Goal: Task Accomplishment & Management: Complete application form

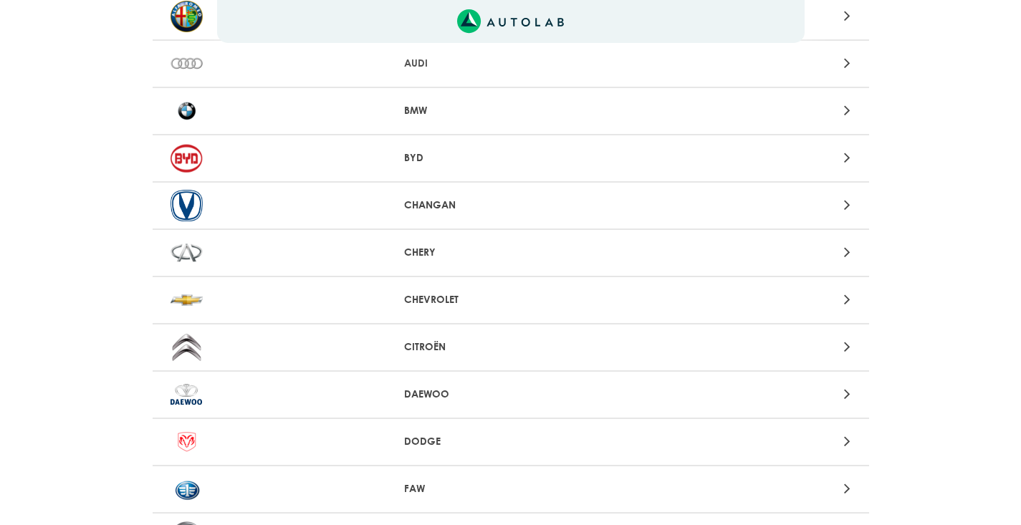
scroll to position [178, 0]
click at [604, 301] on div "Aquí, puedes modificar la ciudad. OK .aex,.bex{fill:none!important;stroke:#50c4…" at bounding box center [510, 84] width 1021 height 525
click at [482, 305] on p "CHEVROLET" at bounding box center [510, 301] width 213 height 15
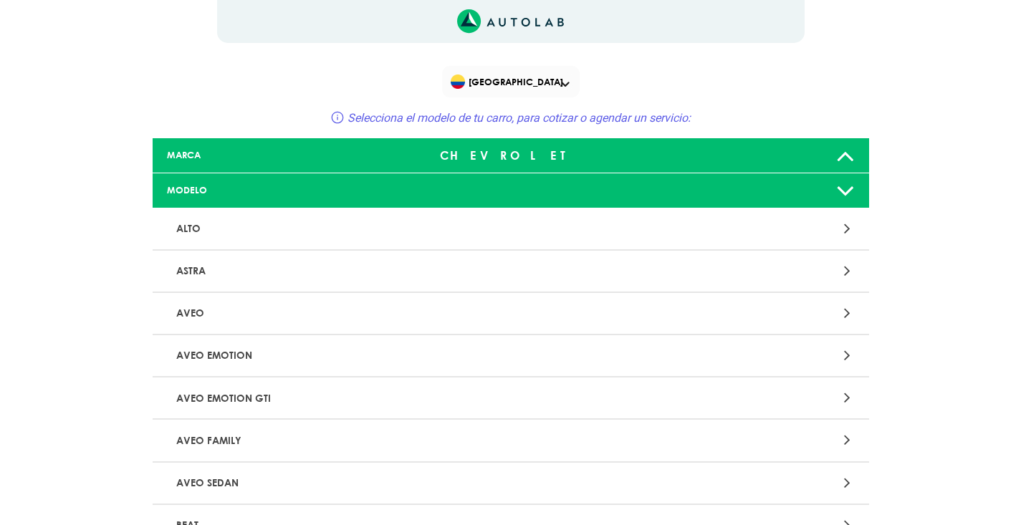
click at [420, 234] on p "ALTO" at bounding box center [394, 229] width 446 height 27
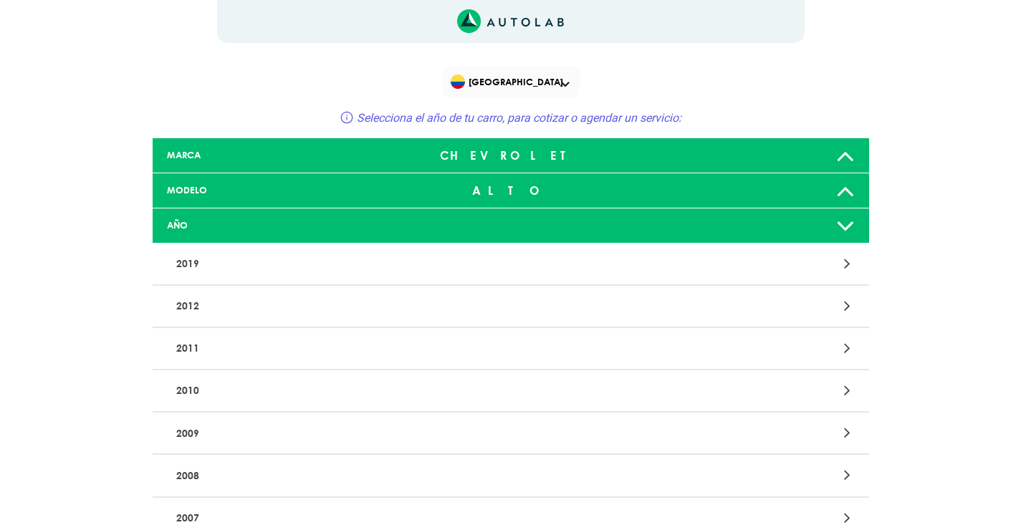
click at [406, 246] on div "2019" at bounding box center [511, 265] width 717 height 42
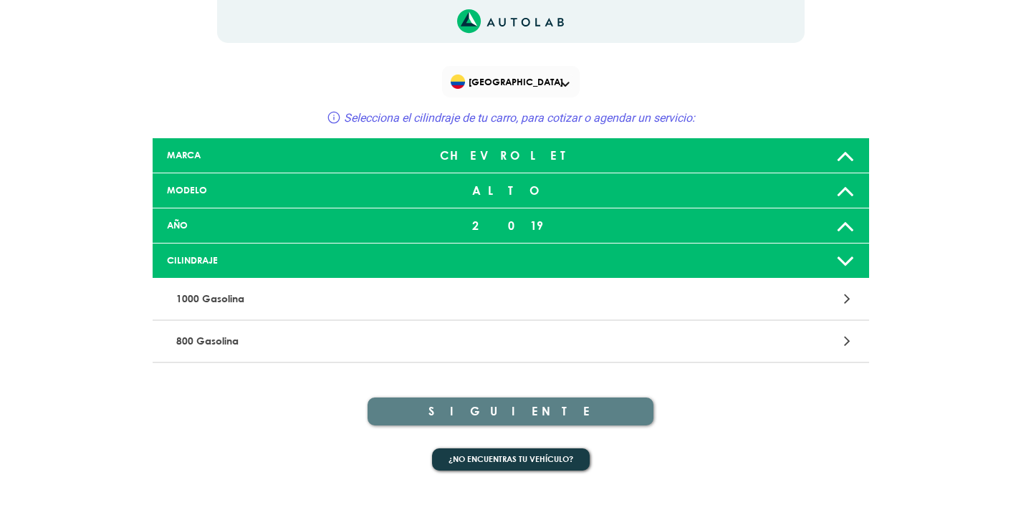
click at [325, 302] on p "1000 Gasolina" at bounding box center [394, 299] width 446 height 27
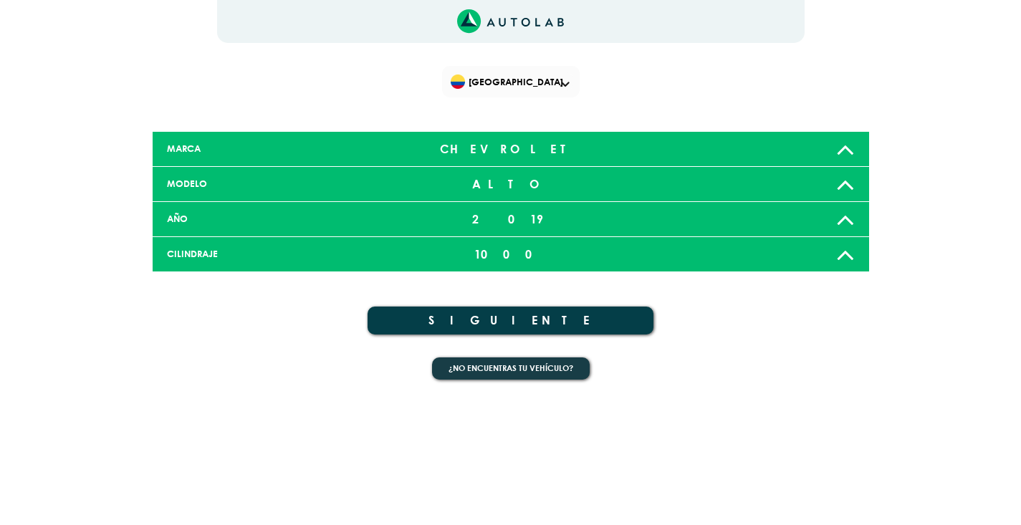
click at [494, 321] on button "SIGUIENTE" at bounding box center [511, 321] width 287 height 28
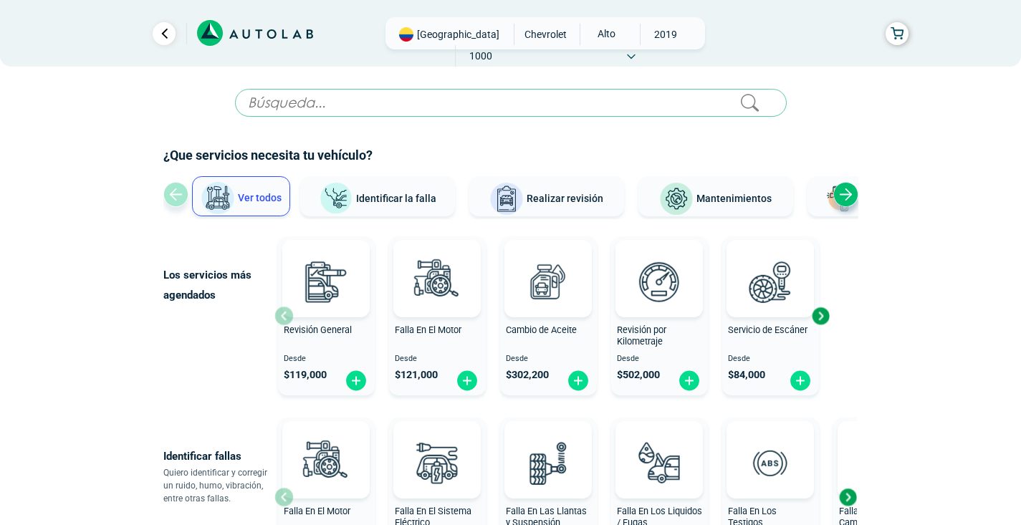
click at [844, 197] on div "Next slide" at bounding box center [845, 194] width 25 height 25
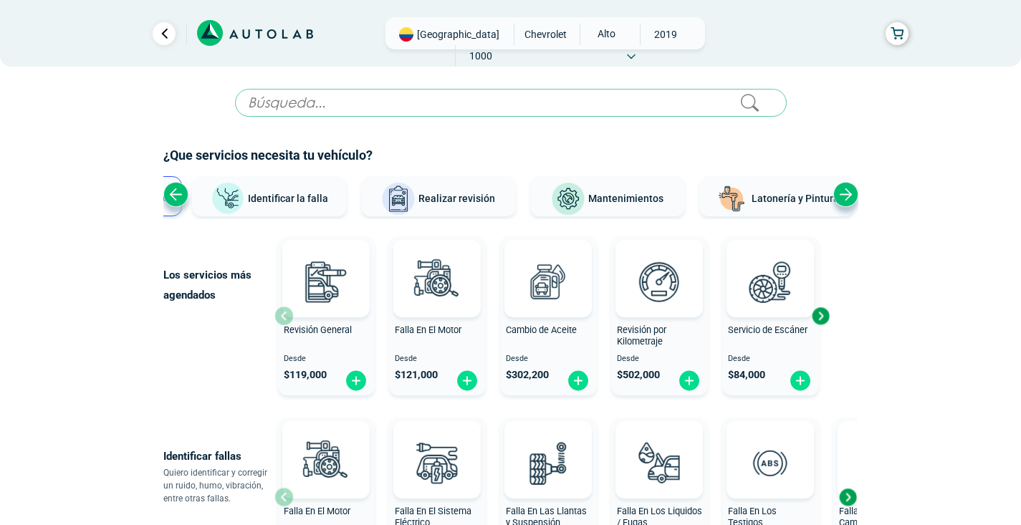
click at [841, 192] on div "Next slide" at bounding box center [845, 194] width 25 height 25
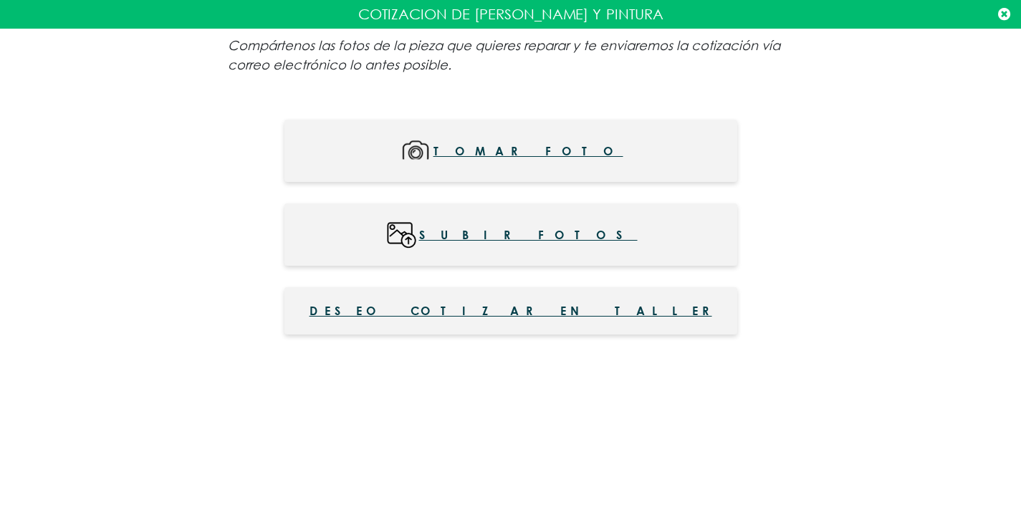
click at [554, 310] on span "Deseo cotizar en taller" at bounding box center [511, 310] width 403 height 17
